Goal: Information Seeking & Learning: Find specific fact

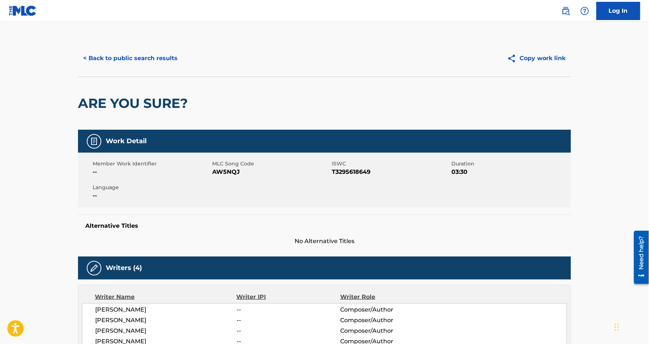
click at [155, 56] on button "< Back to public search results" at bounding box center [130, 58] width 105 height 18
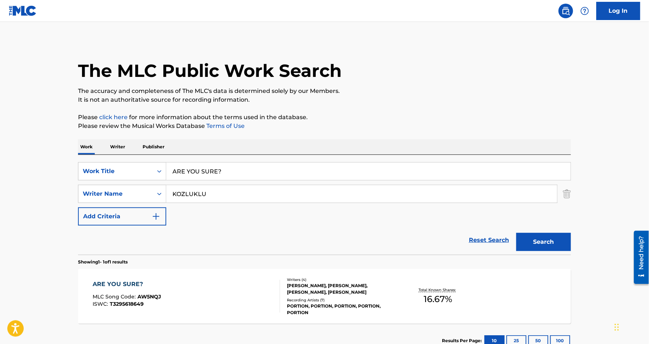
scroll to position [11, 0]
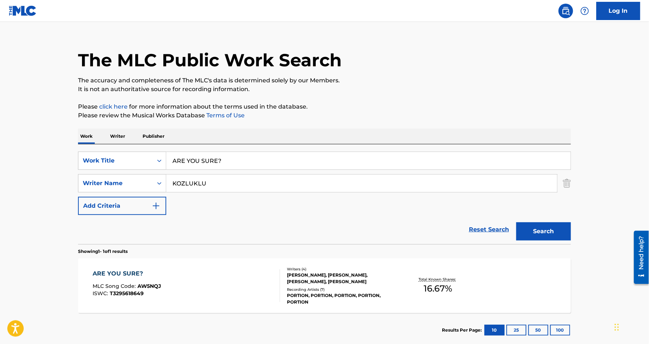
click at [189, 164] on input "ARE YOU SURE?" at bounding box center [368, 160] width 404 height 17
paste input "Swords"
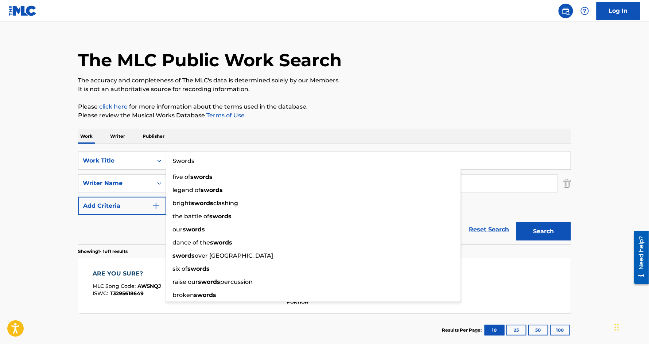
type input "Swords"
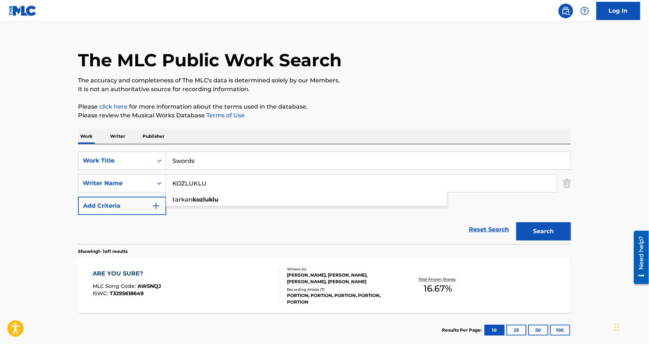
click at [214, 191] on input "KOZLUKLU" at bounding box center [361, 183] width 391 height 17
click at [215, 185] on input "KOZLUKLU" at bounding box center [361, 183] width 391 height 17
paste input "Gidgard"
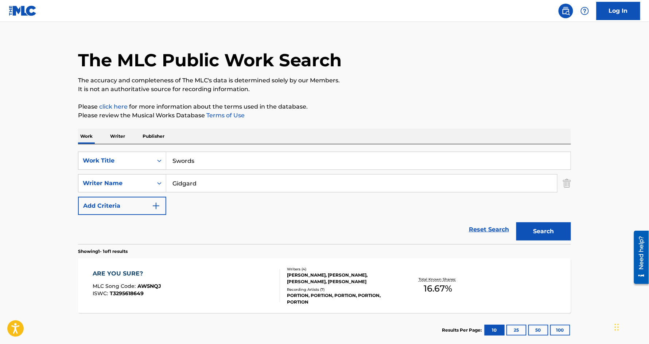
type input "Gidgard"
click at [516, 222] on button "Search" at bounding box center [543, 231] width 55 height 18
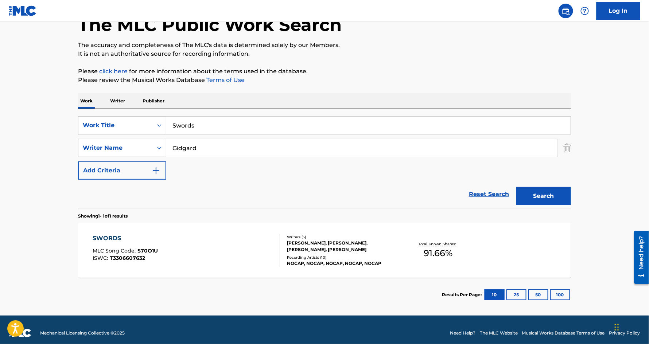
scroll to position [52, 0]
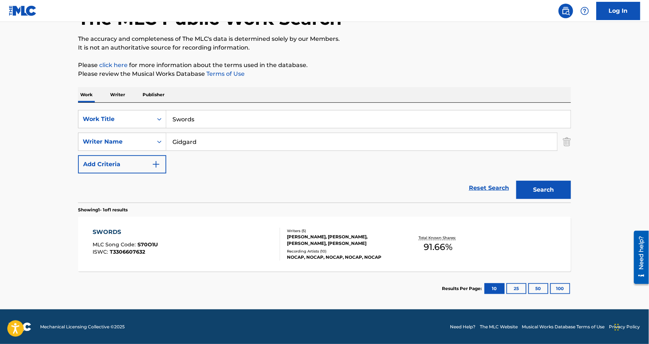
click at [102, 233] on div "SWORDS" at bounding box center [125, 232] width 65 height 9
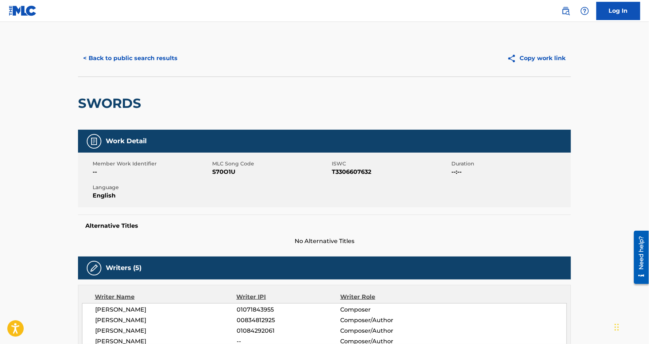
click at [134, 57] on button "< Back to public search results" at bounding box center [130, 58] width 105 height 18
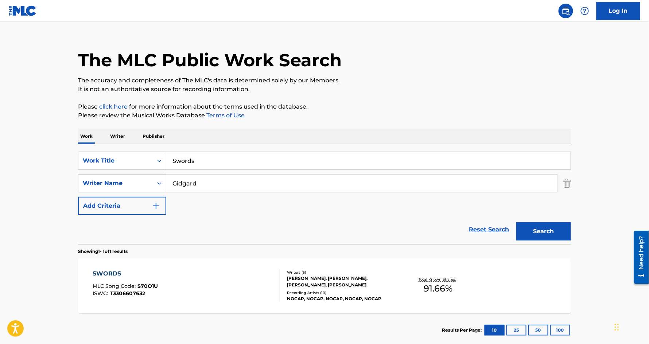
click at [191, 160] on input "Swords" at bounding box center [368, 160] width 404 height 17
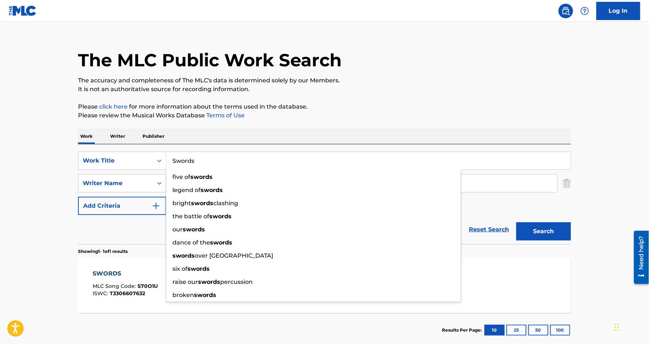
click at [191, 160] on input "Swords" at bounding box center [368, 160] width 404 height 17
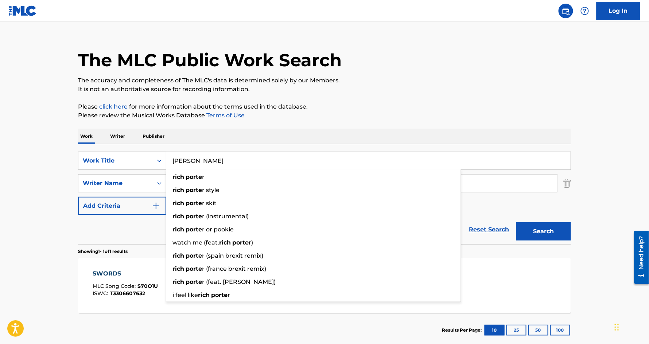
type input "[PERSON_NAME]"
click at [516, 222] on button "Search" at bounding box center [543, 231] width 55 height 18
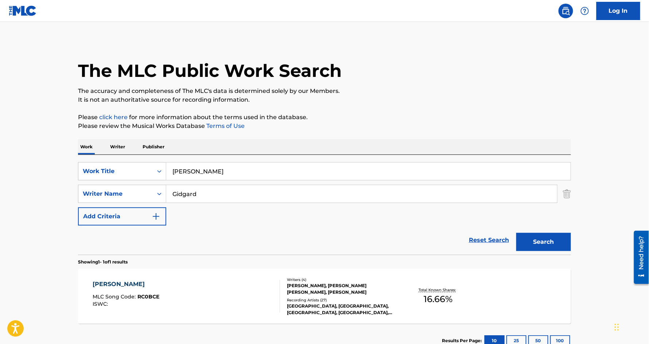
scroll to position [52, 0]
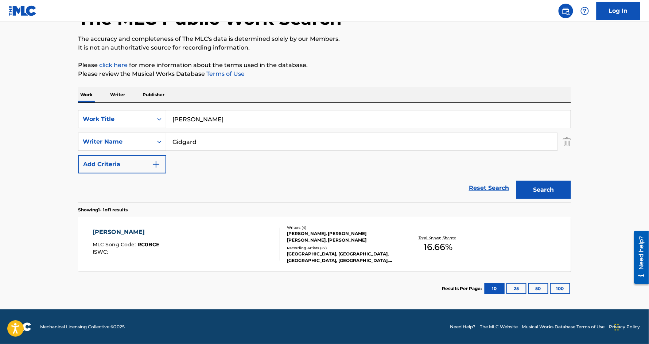
click at [116, 235] on div "[PERSON_NAME]" at bounding box center [126, 232] width 67 height 9
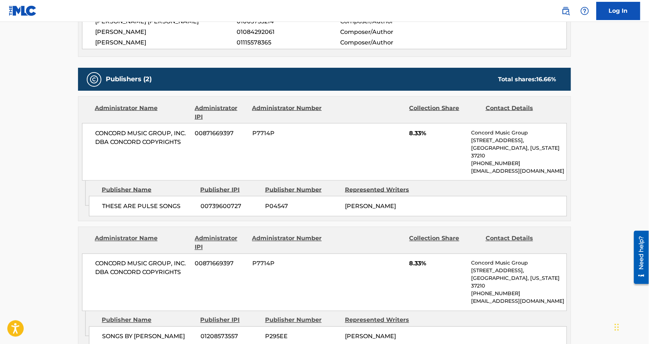
scroll to position [296, 0]
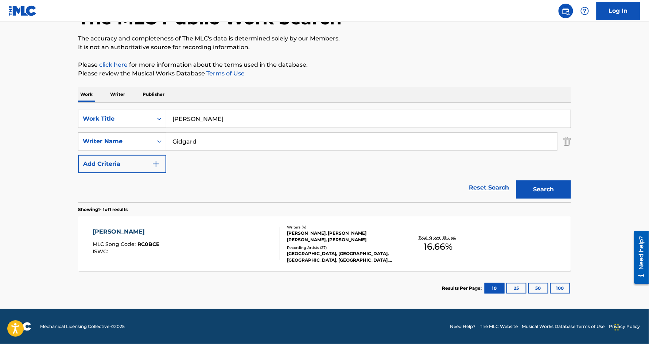
scroll to position [52, 0]
click at [210, 118] on input "[PERSON_NAME]" at bounding box center [368, 118] width 404 height 17
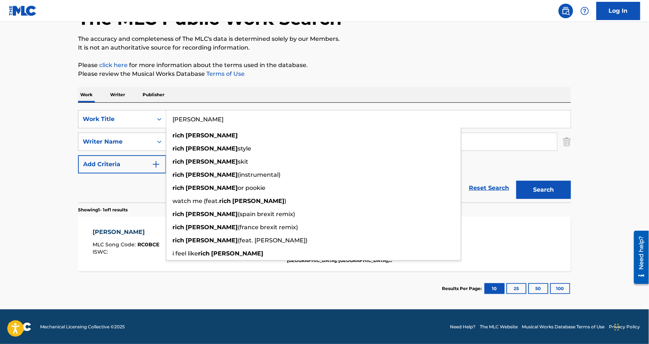
click at [210, 118] on input "[PERSON_NAME]" at bounding box center [368, 118] width 404 height 17
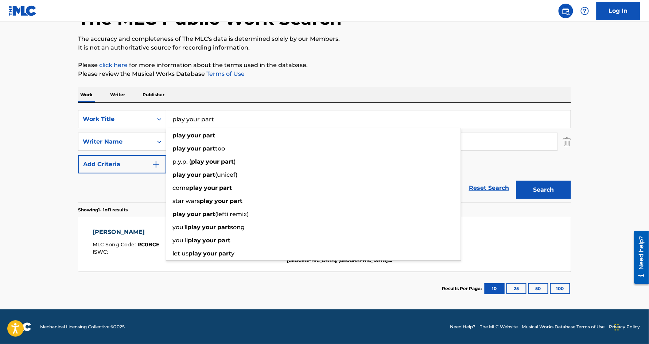
click at [516, 181] on button "Search" at bounding box center [543, 190] width 55 height 18
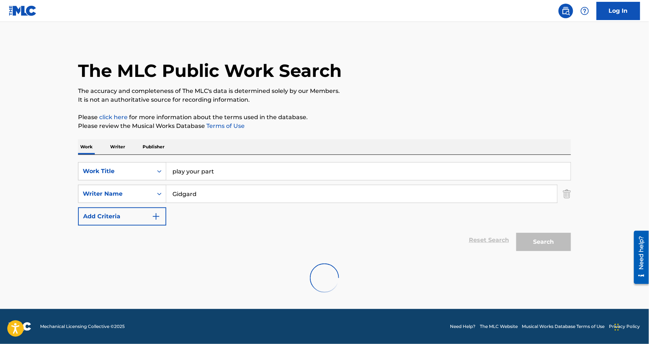
scroll to position [0, 0]
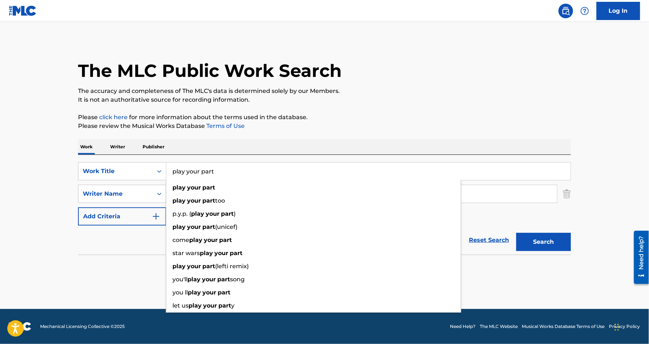
click at [193, 144] on div "Work Writer Publisher" at bounding box center [324, 146] width 493 height 15
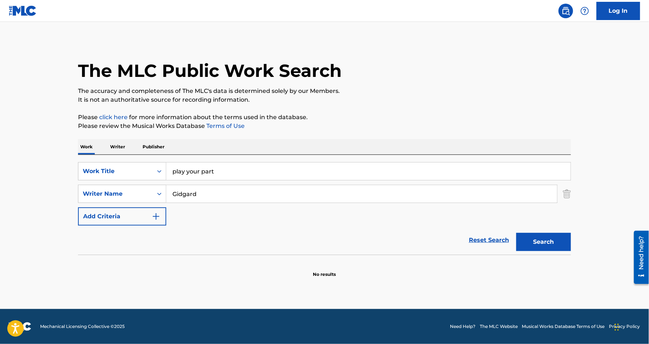
click at [194, 166] on input "play your part" at bounding box center [368, 170] width 404 height 17
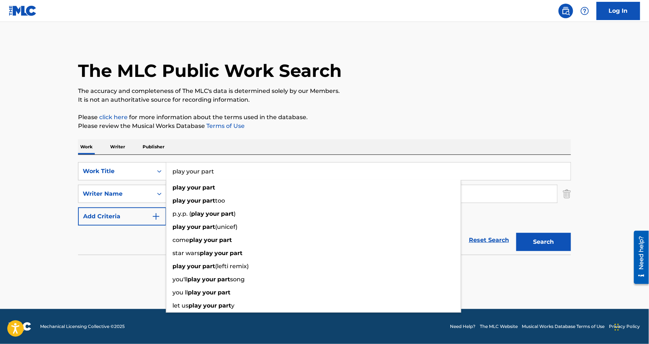
click at [194, 166] on input "play your part" at bounding box center [368, 170] width 404 height 17
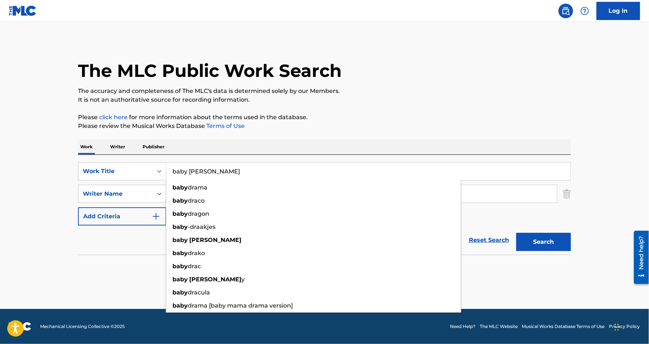
click at [516, 233] on button "Search" at bounding box center [543, 242] width 55 height 18
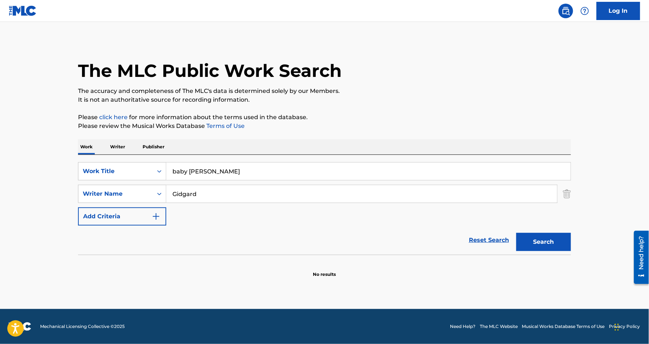
click at [532, 240] on button "Search" at bounding box center [543, 242] width 55 height 18
click at [189, 171] on input "baby [PERSON_NAME]" at bounding box center [368, 170] width 404 height 17
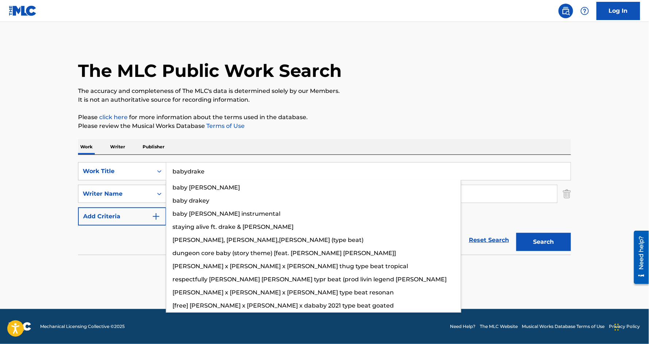
click at [516, 233] on button "Search" at bounding box center [543, 242] width 55 height 18
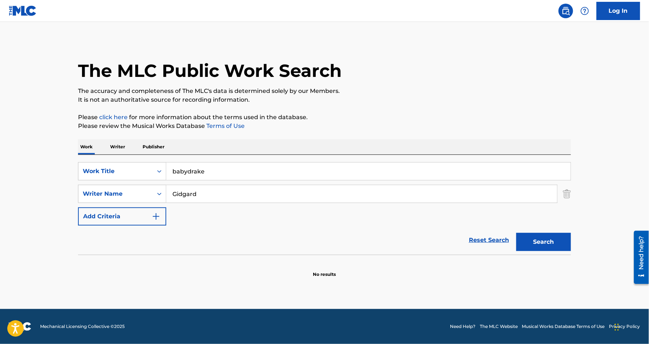
click at [189, 169] on input "babydrake" at bounding box center [368, 170] width 404 height 17
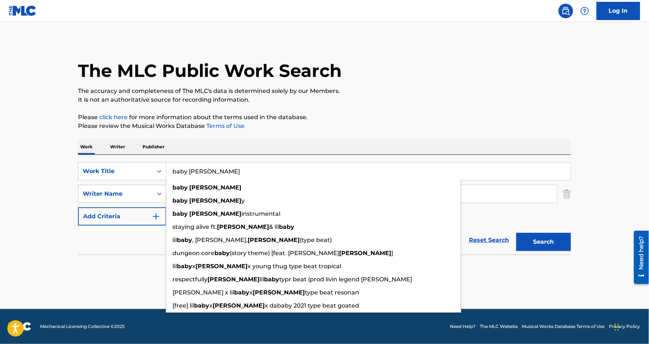
click at [516, 233] on button "Search" at bounding box center [543, 242] width 55 height 18
click at [202, 141] on div "Work Writer Publisher" at bounding box center [324, 146] width 493 height 15
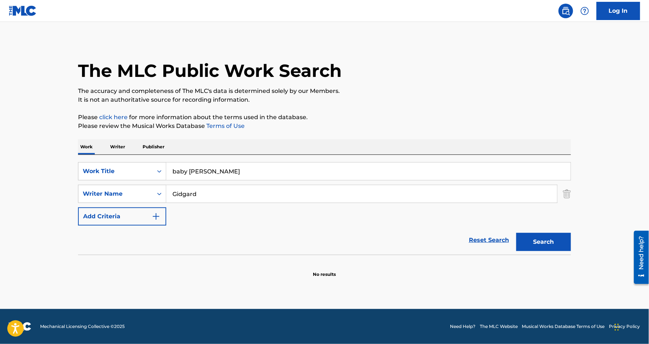
click at [191, 182] on div "SearchWithCriteriadd1d7c1c-54d2-43b6-99aa-99dc76aef4f6 Work Title baby [PERSON_…" at bounding box center [324, 193] width 493 height 63
click at [191, 177] on input "baby [PERSON_NAME]" at bounding box center [368, 170] width 404 height 17
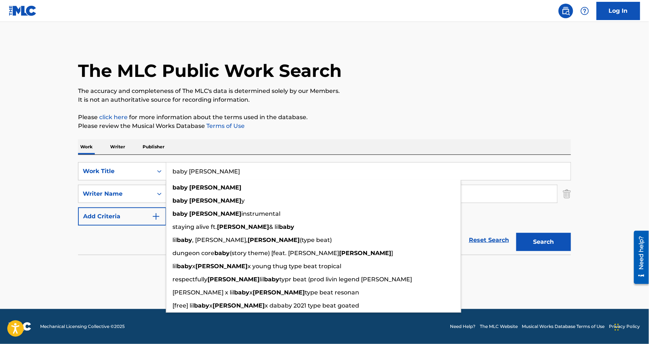
click at [191, 177] on input "baby [PERSON_NAME]" at bounding box center [368, 170] width 404 height 17
paste input "All The Way Up"
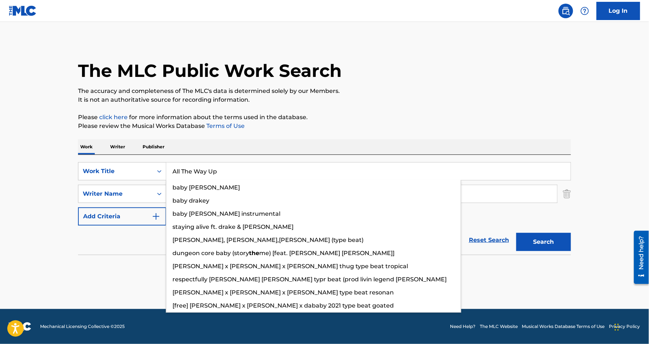
type input "All The Way Up"
click at [516, 233] on button "Search" at bounding box center [543, 242] width 55 height 18
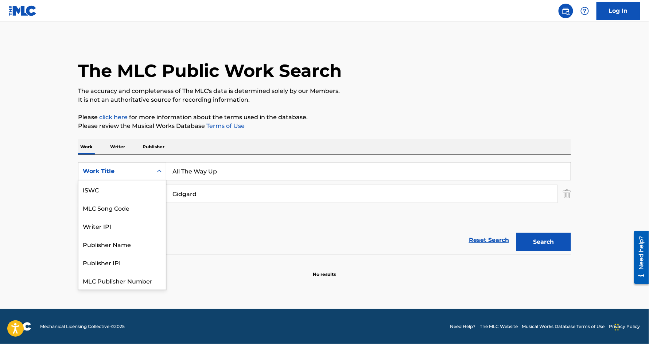
click at [148, 167] on div "Work Title" at bounding box center [116, 171] width 66 height 9
click at [209, 191] on input "Gidgard" at bounding box center [361, 193] width 391 height 17
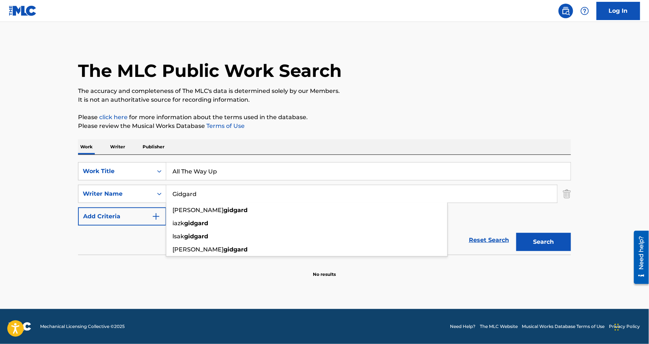
click at [209, 191] on input "Gidgard" at bounding box center [361, 193] width 391 height 17
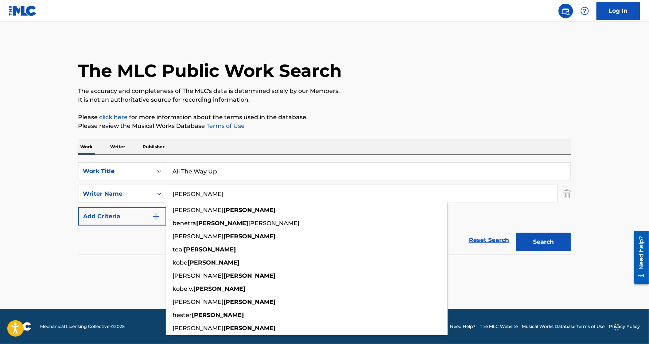
type input "[PERSON_NAME]"
click at [516, 233] on button "Search" at bounding box center [543, 242] width 55 height 18
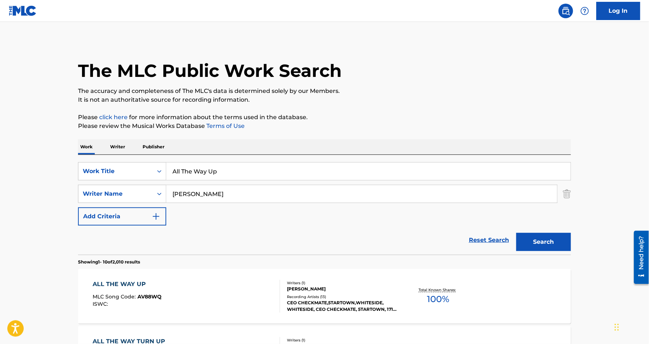
click at [186, 175] on input "All The Way Up" at bounding box center [368, 170] width 404 height 17
type input "a"
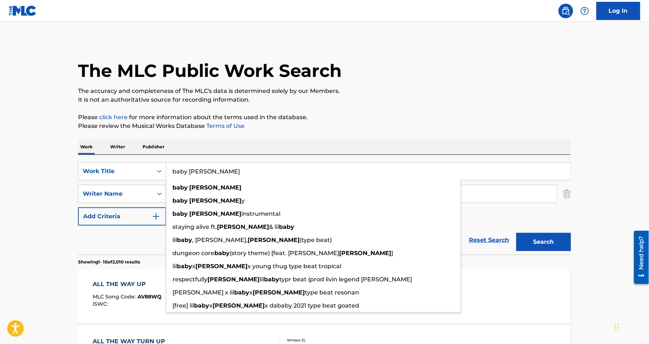
type input "baby [PERSON_NAME]"
click at [516, 233] on button "Search" at bounding box center [543, 242] width 55 height 18
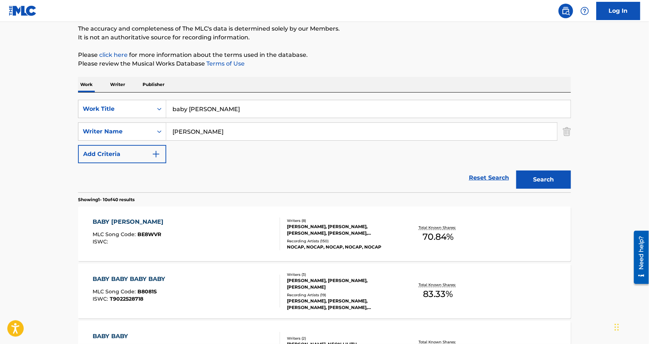
scroll to position [75, 0]
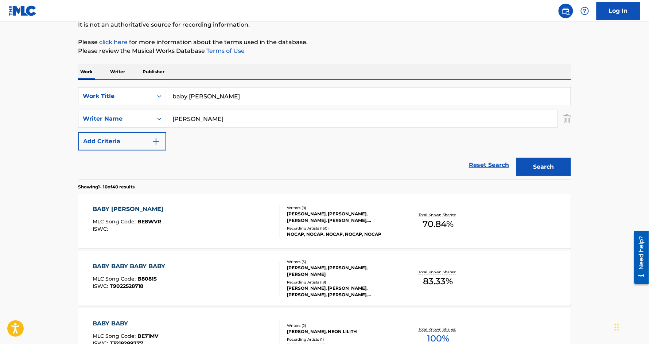
click at [102, 207] on div "BABY [PERSON_NAME]" at bounding box center [130, 209] width 74 height 9
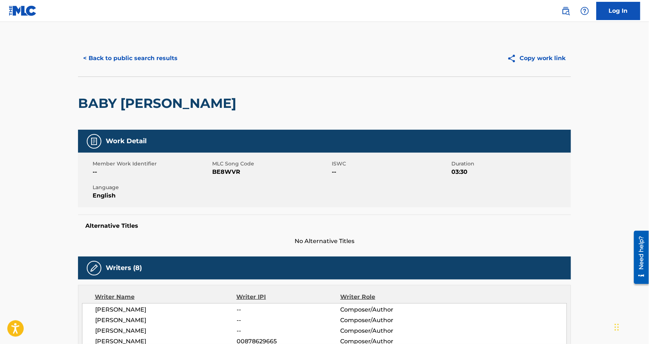
click at [142, 58] on button "< Back to public search results" at bounding box center [130, 58] width 105 height 18
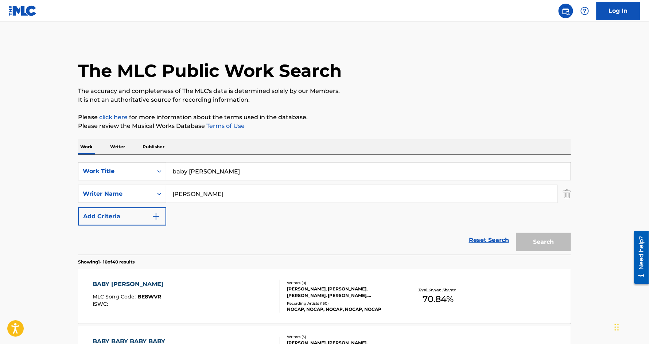
scroll to position [75, 0]
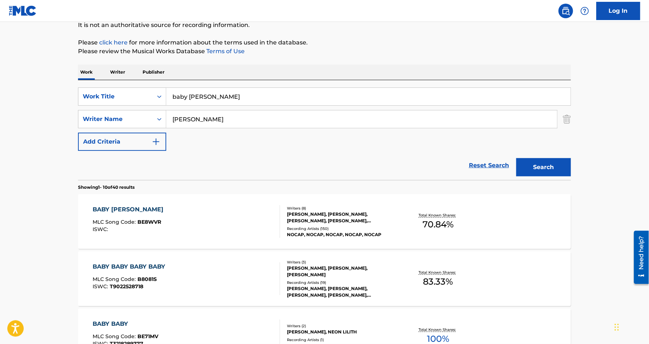
click at [218, 101] on input "baby [PERSON_NAME]" at bounding box center [368, 96] width 404 height 17
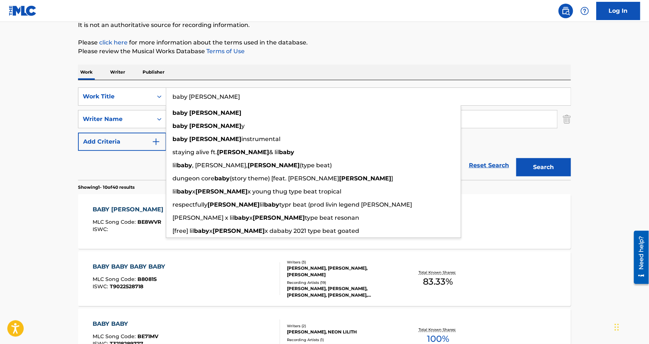
click at [218, 101] on input "baby [PERSON_NAME]" at bounding box center [368, 96] width 404 height 17
paste input "BAD TO THE BONE"
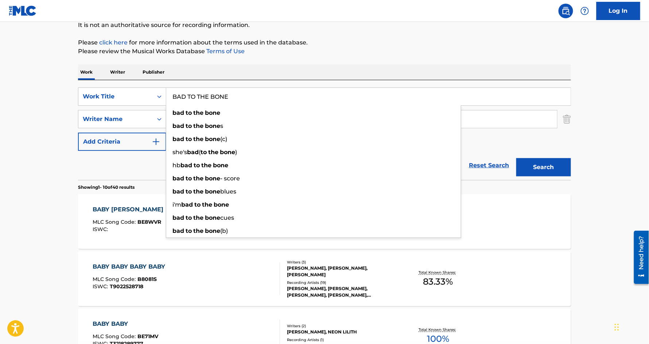
type input "BAD TO THE BONE"
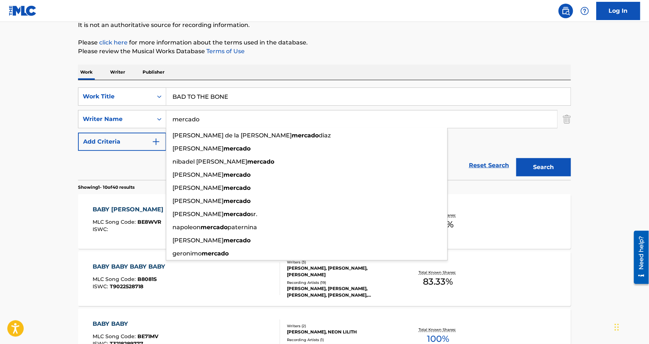
type input "mercado"
click at [516, 158] on button "Search" at bounding box center [543, 167] width 55 height 18
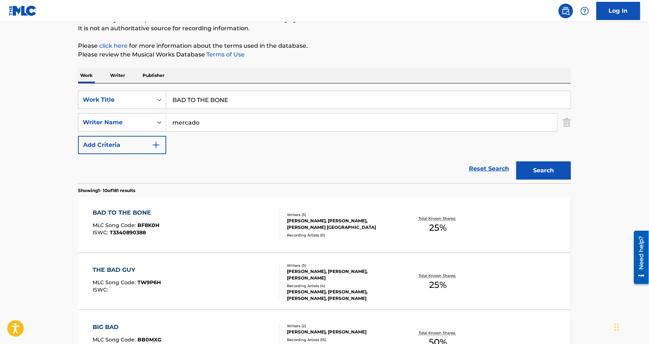
scroll to position [92, 0]
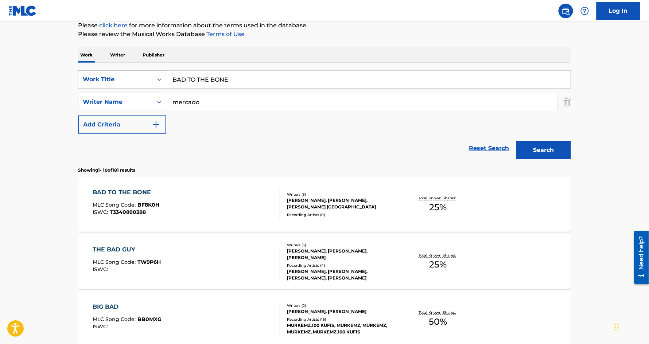
click at [141, 191] on div "BAD TO THE BONE" at bounding box center [126, 192] width 67 height 9
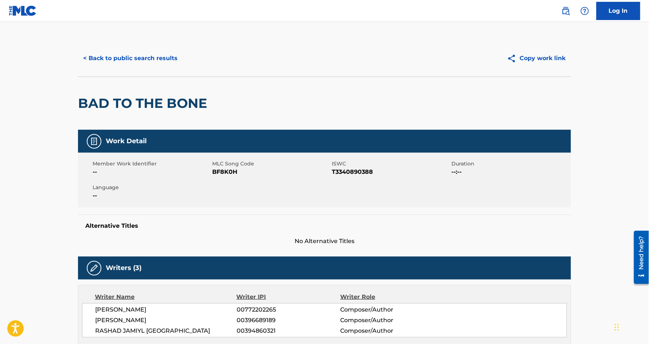
click at [139, 64] on button "< Back to public search results" at bounding box center [130, 58] width 105 height 18
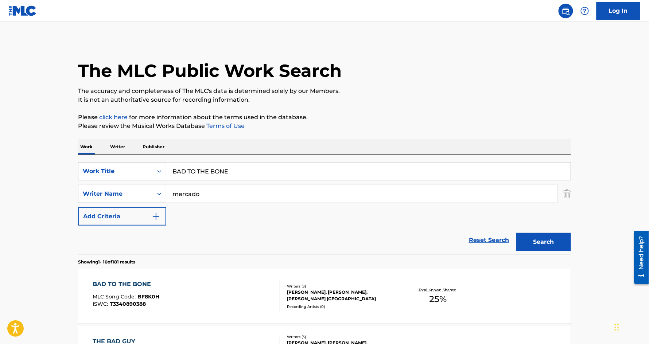
scroll to position [91, 0]
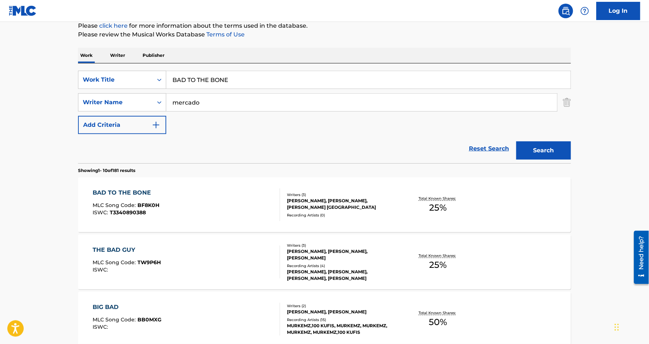
click at [213, 80] on input "BAD TO THE BONE" at bounding box center [368, 79] width 404 height 17
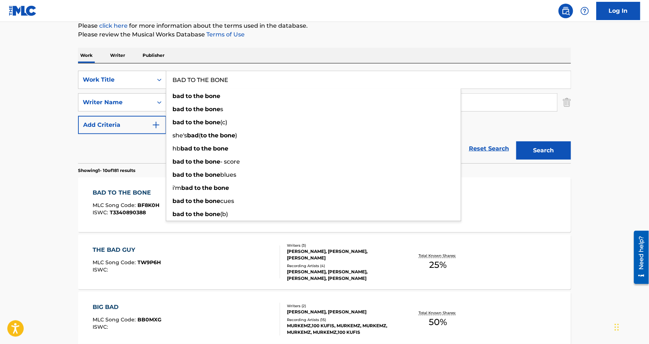
click at [213, 80] on input "BAD TO THE BONE" at bounding box center [368, 79] width 404 height 17
paste input "IG DAWGS"
type input "BIG DAWGS"
click at [516, 141] on button "Search" at bounding box center [543, 150] width 55 height 18
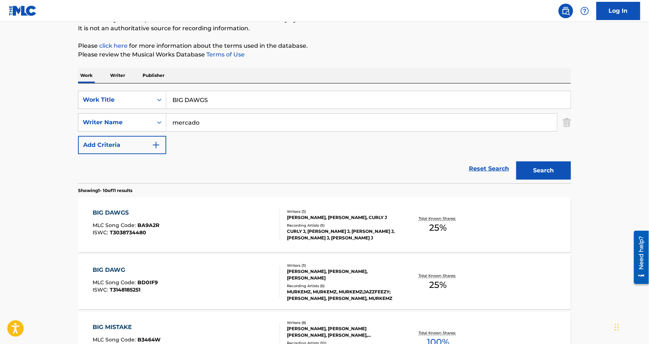
scroll to position [89, 0]
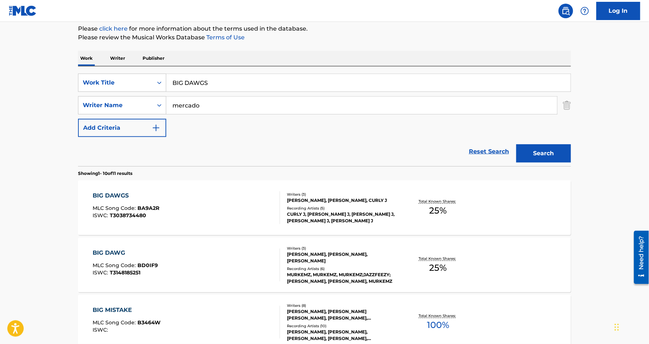
click at [112, 192] on div "BIG DAWGS" at bounding box center [126, 195] width 67 height 9
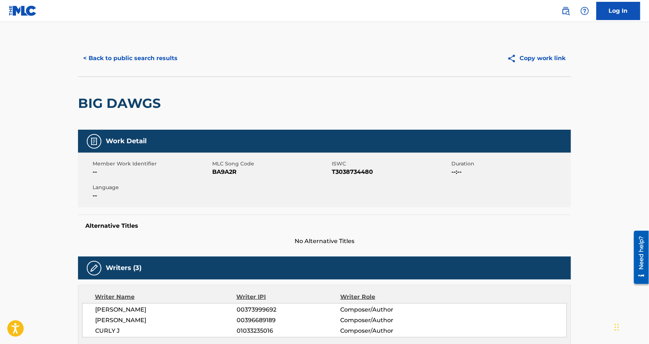
click at [142, 60] on button "< Back to public search results" at bounding box center [130, 58] width 105 height 18
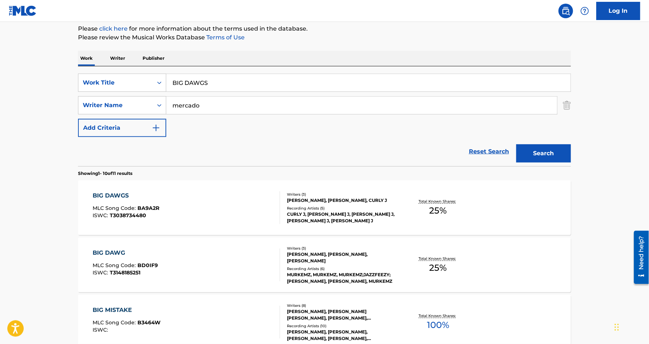
click at [199, 86] on input "BIG DAWGS" at bounding box center [368, 82] width 404 height 17
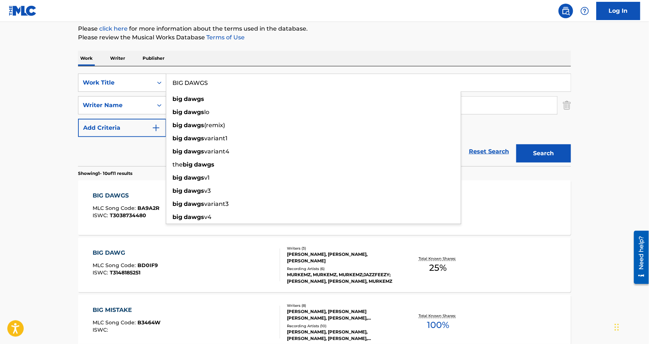
click at [199, 86] on input "BIG DAWGS" at bounding box center [368, 82] width 404 height 17
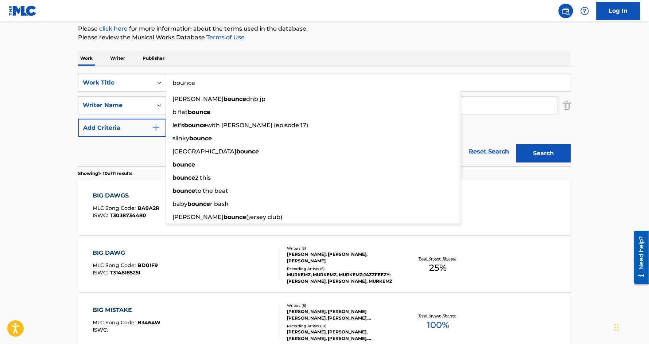
type input "bounce"
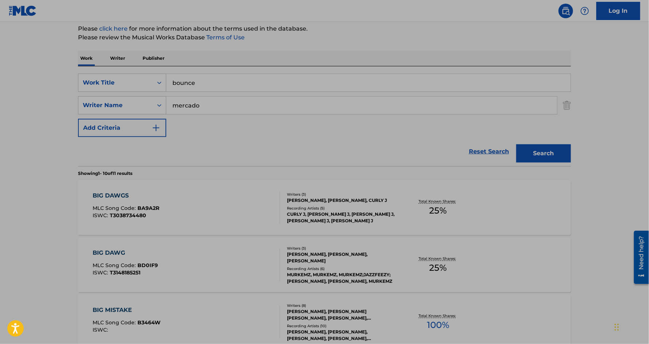
click at [251, 162] on div "Reset Search Search" at bounding box center [324, 151] width 493 height 29
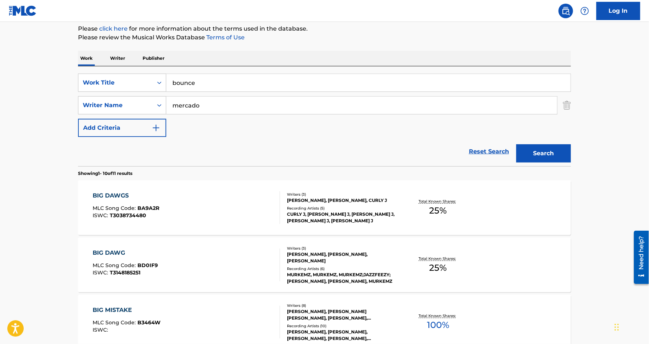
click at [529, 161] on button "Search" at bounding box center [543, 153] width 55 height 18
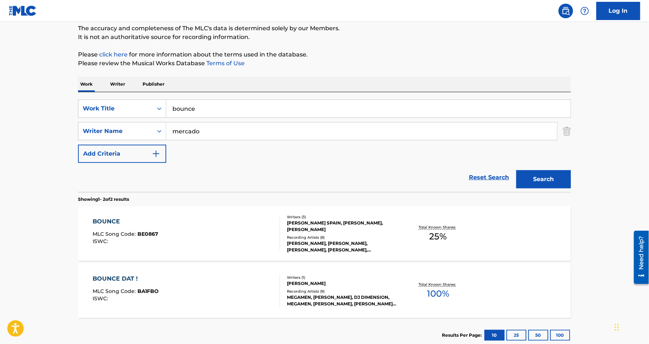
scroll to position [88, 0]
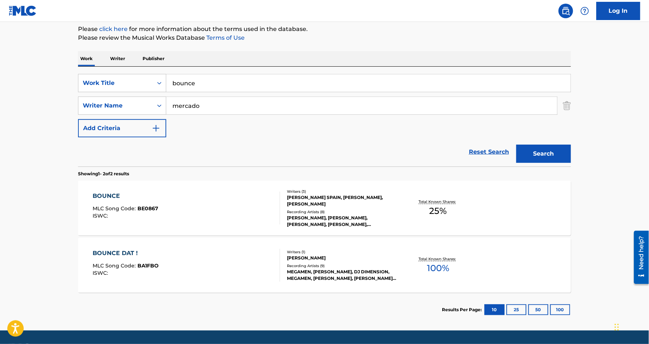
click at [109, 194] on div "BOUNCE" at bounding box center [126, 196] width 66 height 9
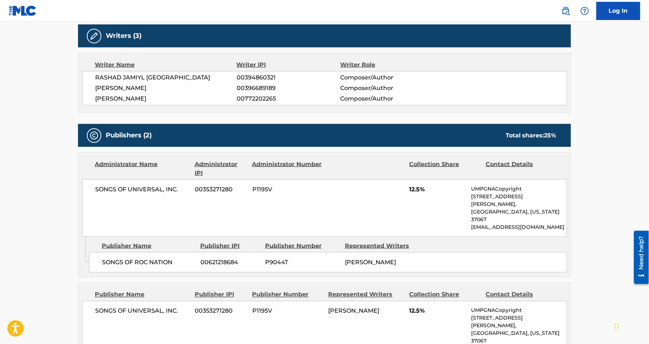
scroll to position [272, 0]
